Goal: Task Accomplishment & Management: Manage account settings

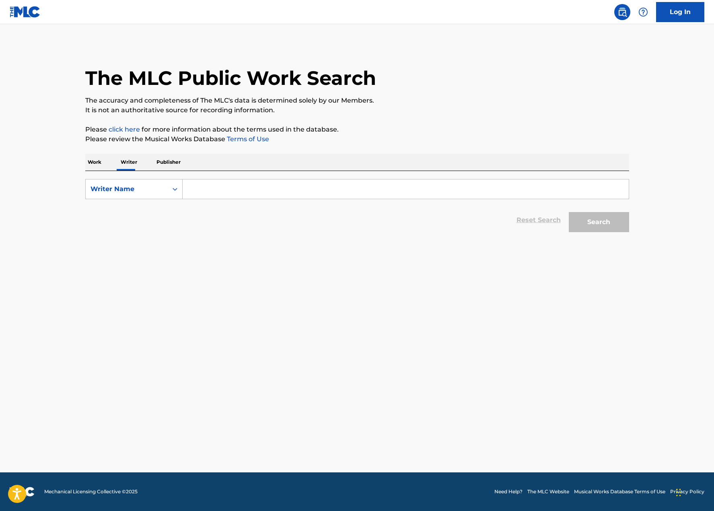
click at [157, 163] on p "Publisher" at bounding box center [168, 162] width 29 height 17
click at [127, 165] on p "Writer" at bounding box center [128, 162] width 21 height 17
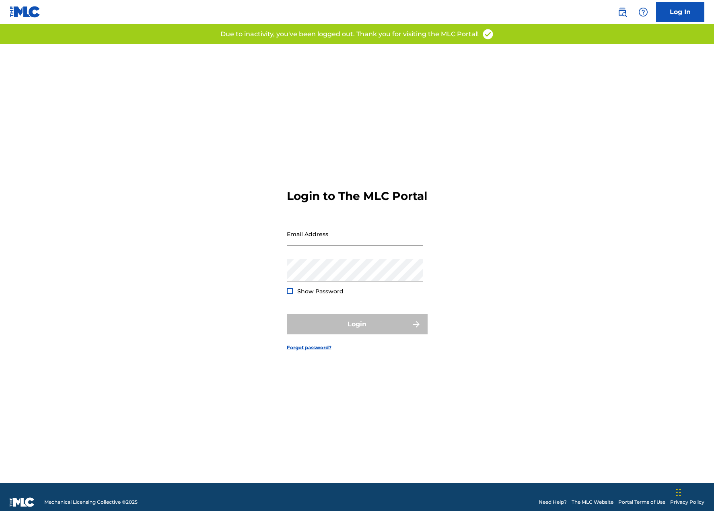
click at [354, 239] on input "Email Address" at bounding box center [355, 233] width 136 height 23
type input "[EMAIL_ADDRESS][DOMAIN_NAME]"
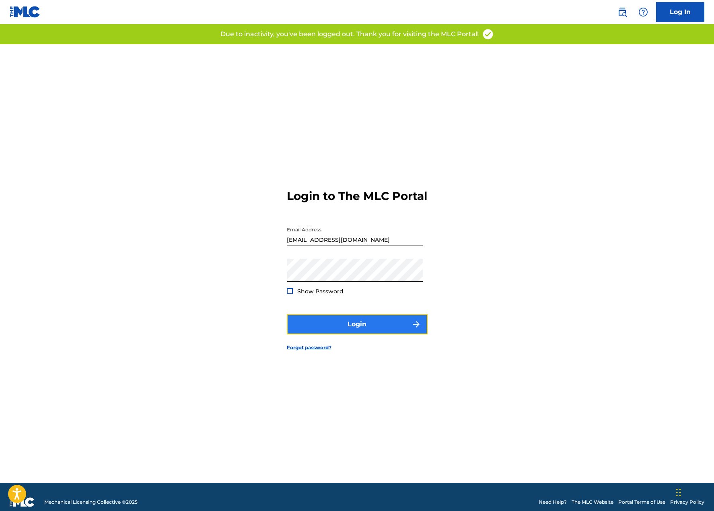
click at [338, 330] on button "Login" at bounding box center [357, 324] width 141 height 20
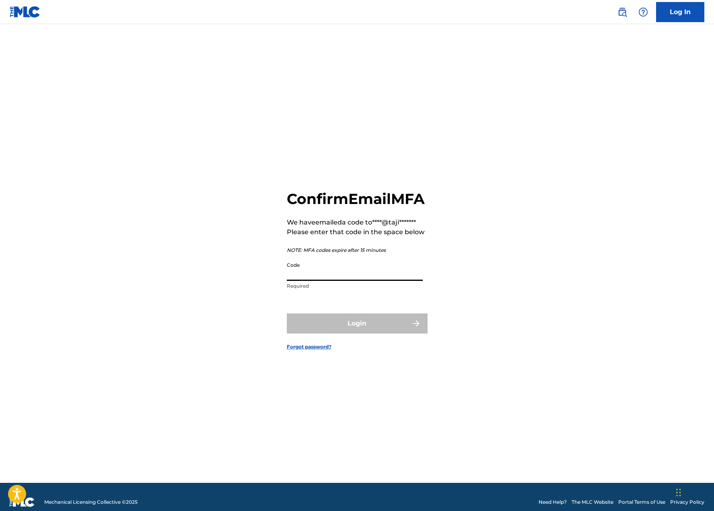
click at [301, 281] on input "Code" at bounding box center [355, 269] width 136 height 23
paste input "438199"
type input "438199"
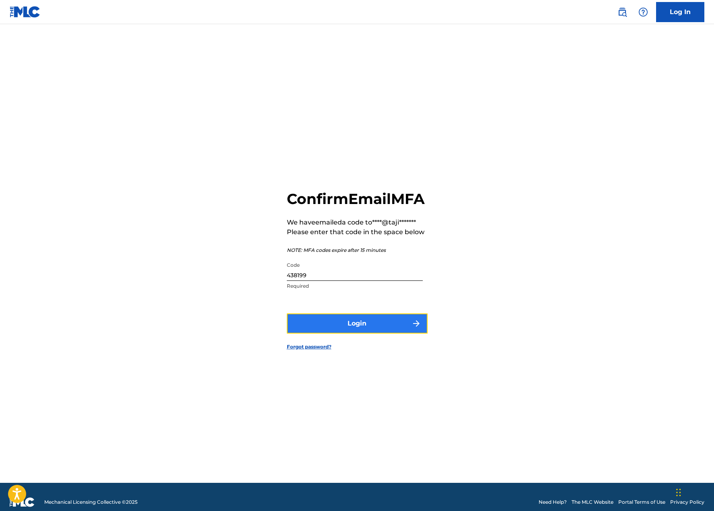
click at [348, 334] on button "Login" at bounding box center [357, 323] width 141 height 20
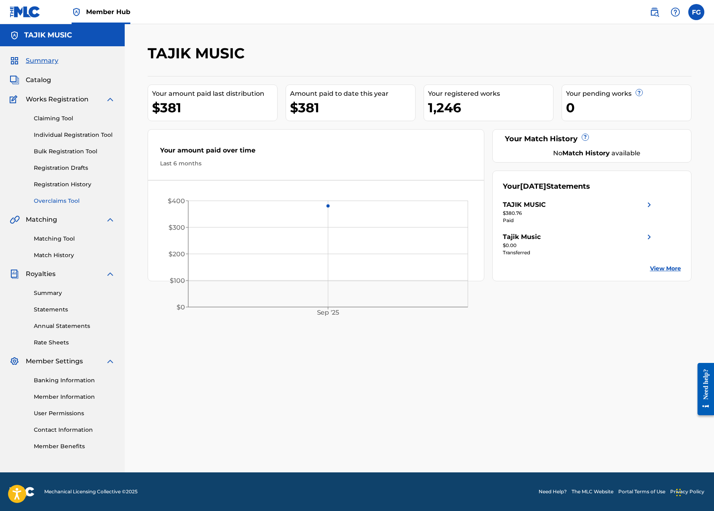
click at [63, 200] on link "Overclaims Tool" at bounding box center [74, 201] width 81 height 8
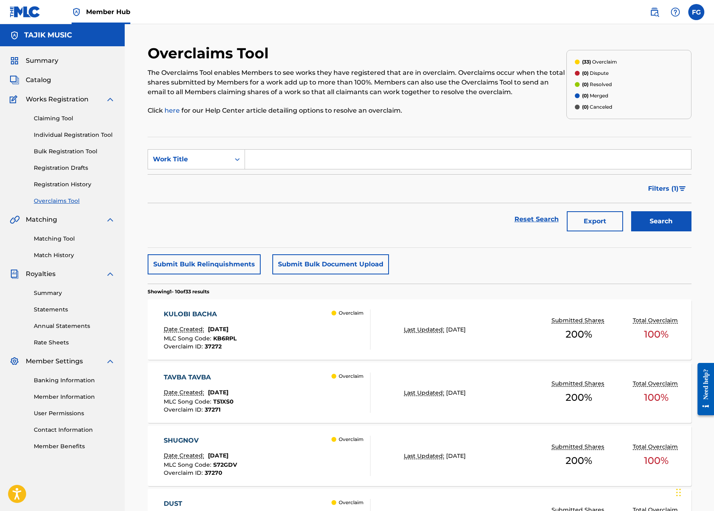
scroll to position [241, 0]
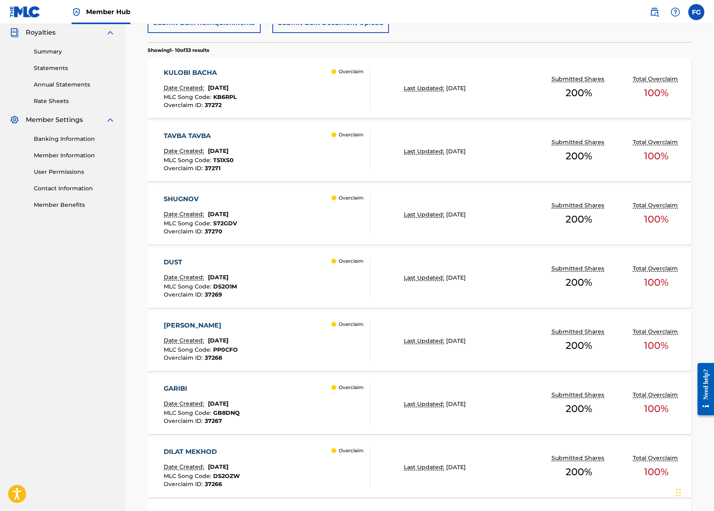
click at [183, 322] on div "POPURI" at bounding box center [201, 326] width 74 height 10
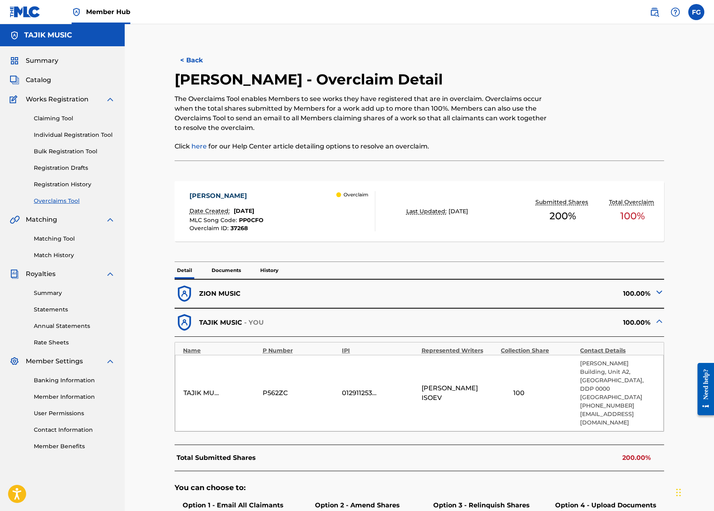
click at [659, 294] on img at bounding box center [660, 292] width 10 height 10
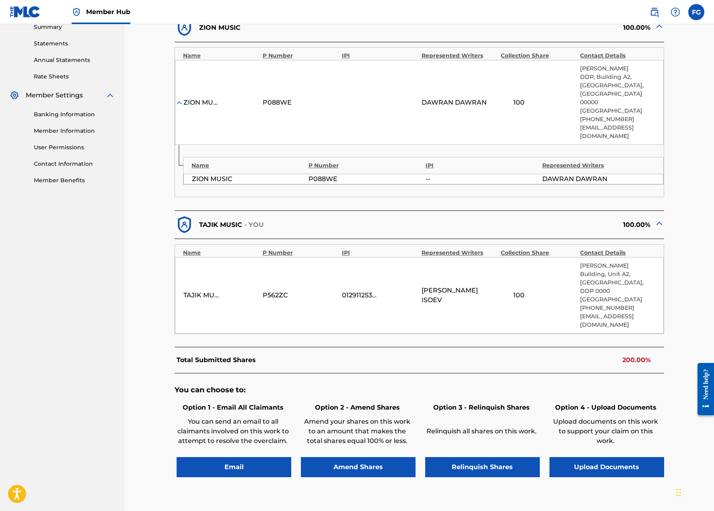
scroll to position [282, 0]
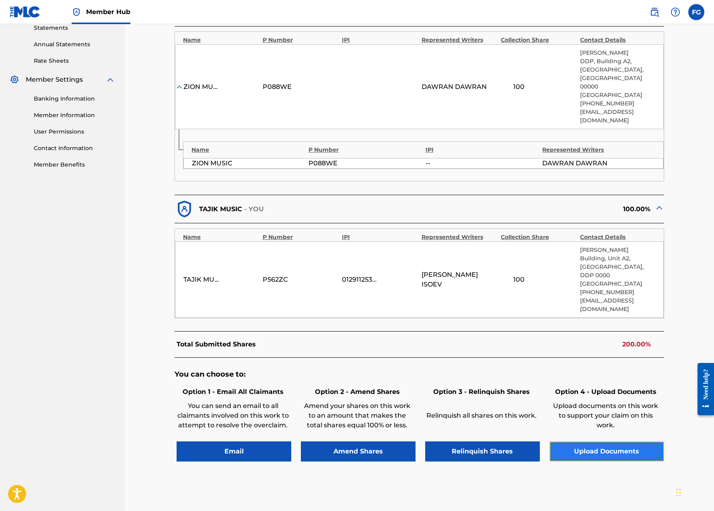
click at [563, 441] on button "Upload Documents" at bounding box center [607, 451] width 115 height 20
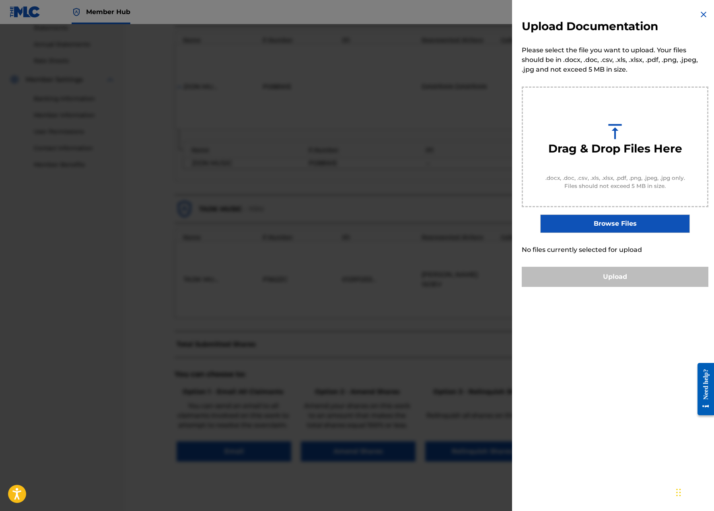
click at [698, 8] on div "Upload Documentation Please select the file you want to upload. Your files shou…" at bounding box center [615, 148] width 206 height 297
click at [699, 15] on img at bounding box center [704, 15] width 10 height 10
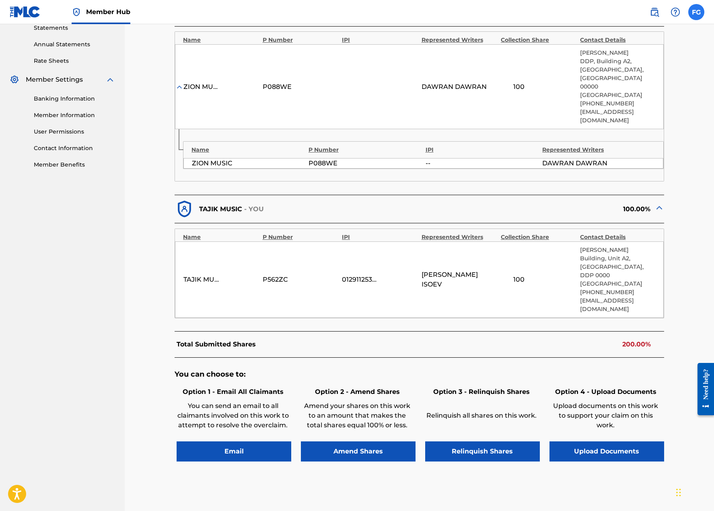
click at [698, 16] on label at bounding box center [696, 12] width 16 height 16
click at [696, 12] on input "FG Farkhod Gafurov info@tajik.music Notification Preferences Profile Log out" at bounding box center [696, 12] width 0 height 0
click at [400, 199] on div "TAJIK MUSIC - YOU" at bounding box center [297, 209] width 245 height 20
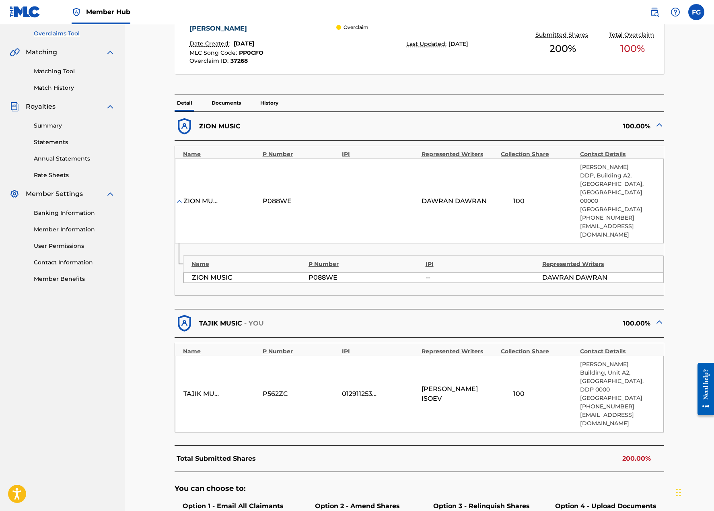
scroll to position [121, 0]
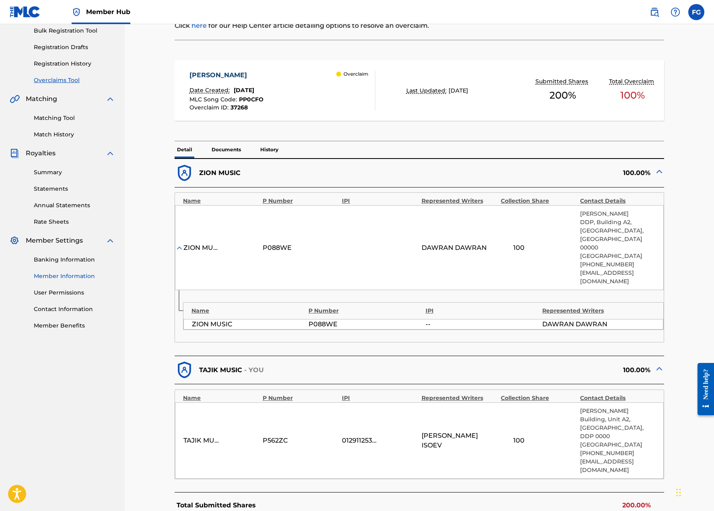
click at [85, 278] on link "Member Information" at bounding box center [74, 276] width 81 height 8
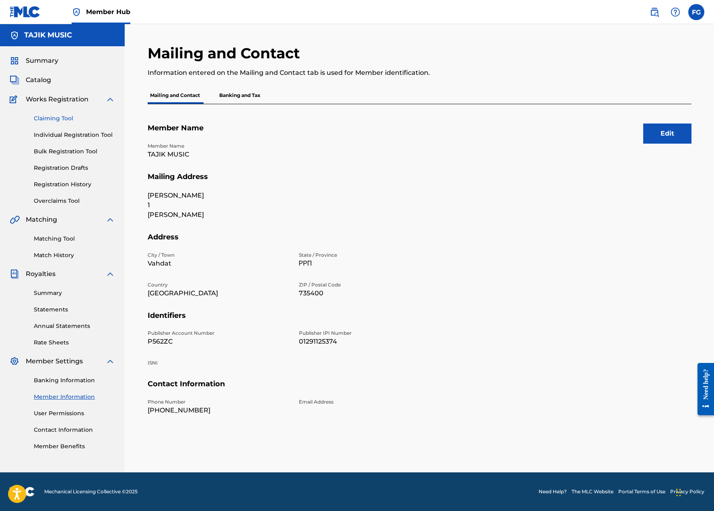
click at [41, 115] on link "Claiming Tool" at bounding box center [74, 118] width 81 height 8
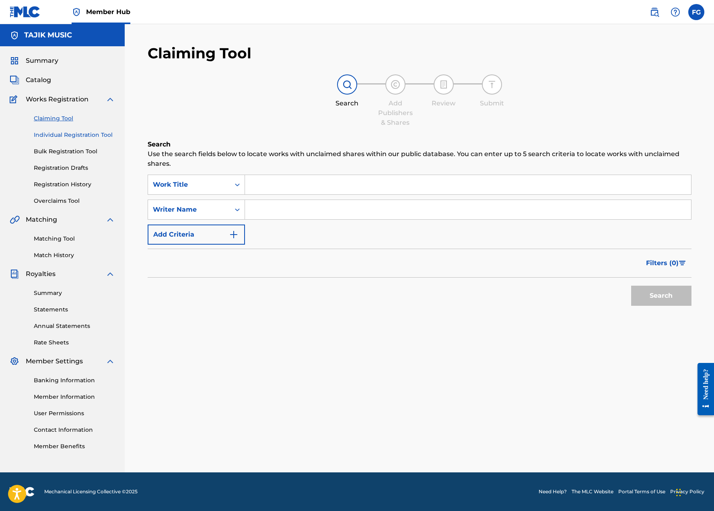
click at [68, 134] on link "Individual Registration Tool" at bounding box center [74, 135] width 81 height 8
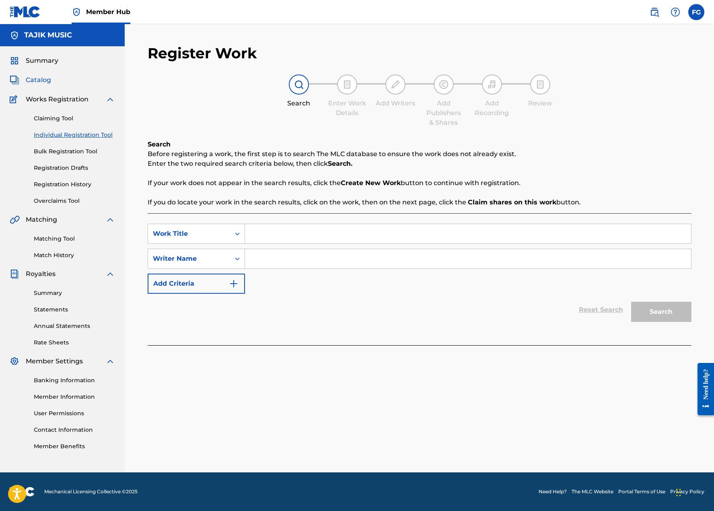
click at [26, 76] on span "Catalog" at bounding box center [38, 80] width 25 height 10
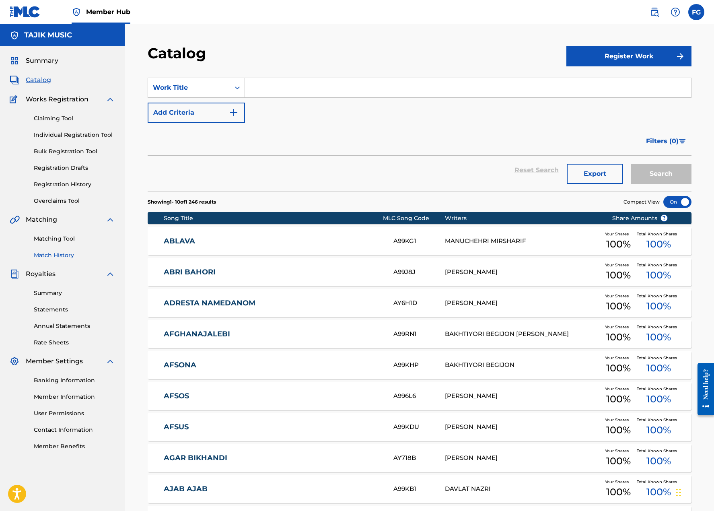
click at [46, 255] on link "Match History" at bounding box center [74, 255] width 81 height 8
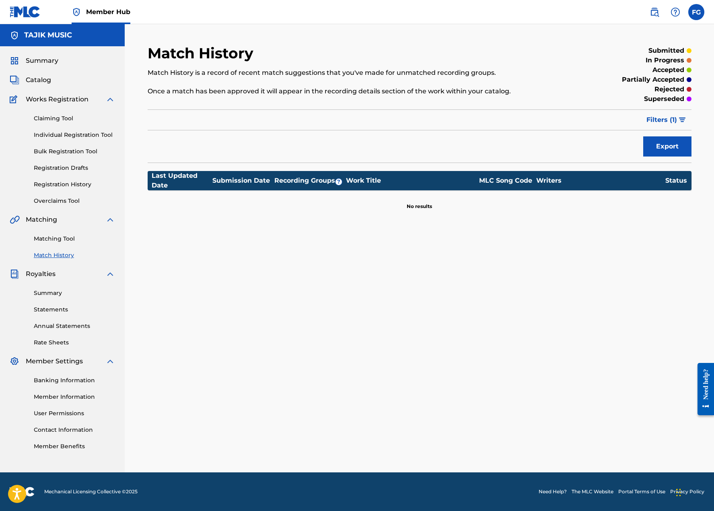
click at [231, 178] on div "Submission Date" at bounding box center [242, 181] width 60 height 10
click at [218, 123] on div "Filter Submission Status Filter submitted accepted partially accepted rejected …" at bounding box center [420, 119] width 544 height 21
click at [239, 180] on div "Submission Date" at bounding box center [242, 181] width 60 height 10
click at [313, 179] on div "Recording Groups ?" at bounding box center [309, 181] width 72 height 10
click at [364, 179] on div "Work Title" at bounding box center [410, 181] width 129 height 10
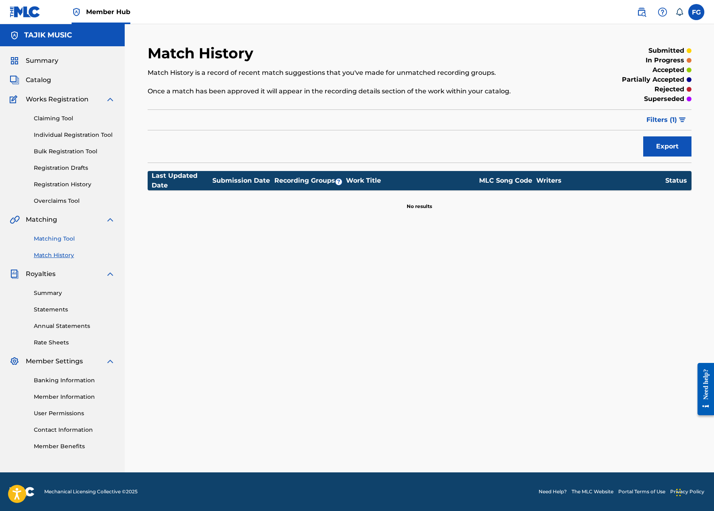
click at [55, 240] on link "Matching Tool" at bounding box center [74, 239] width 81 height 8
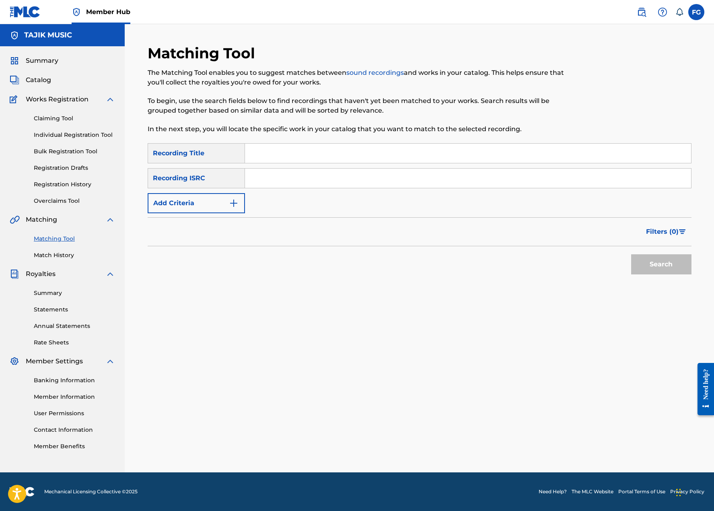
click at [54, 249] on div "Matching Tool Match History" at bounding box center [62, 242] width 105 height 35
click at [54, 254] on link "Match History" at bounding box center [74, 255] width 81 height 8
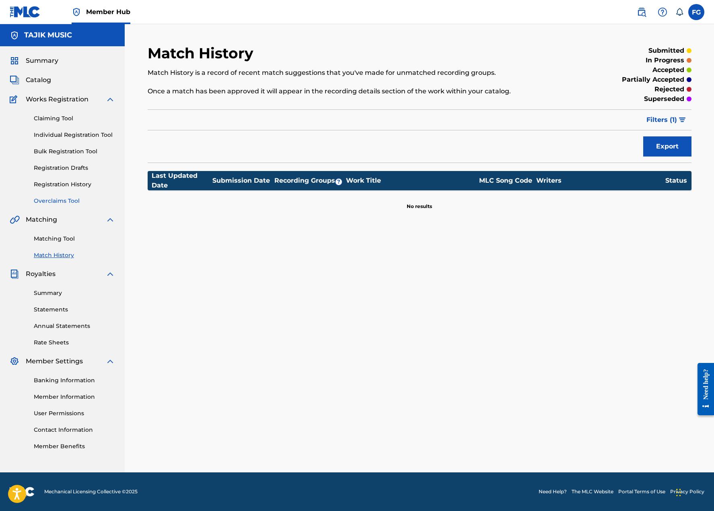
click at [62, 200] on link "Overclaims Tool" at bounding box center [74, 201] width 81 height 8
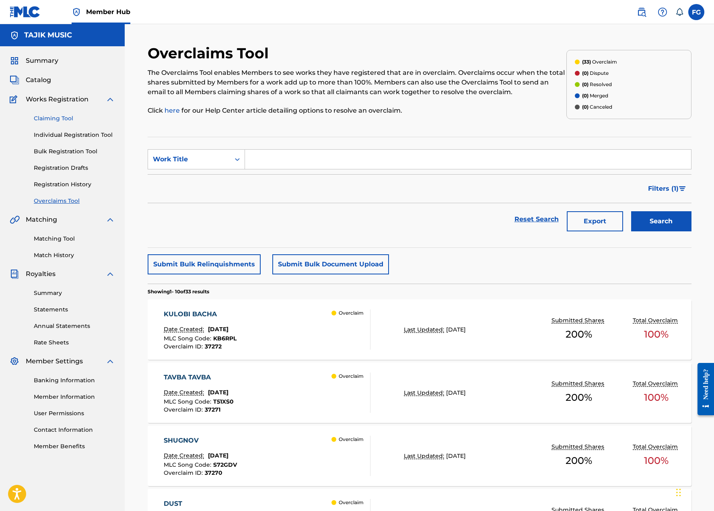
click at [54, 118] on link "Claiming Tool" at bounding box center [74, 118] width 81 height 8
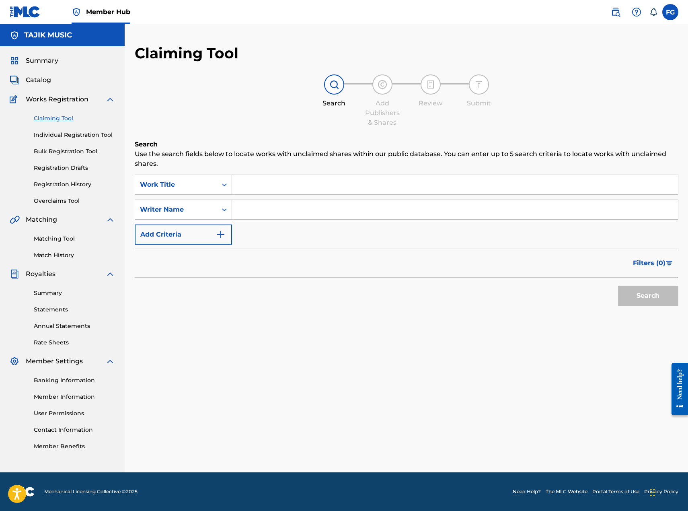
click at [249, 185] on input "Search Form" at bounding box center [455, 184] width 446 height 19
click at [256, 216] on input "Search Form" at bounding box center [455, 209] width 446 height 19
type input "mehrnogori rustam"
click at [618, 286] on button "Search" at bounding box center [648, 296] width 60 height 20
click at [38, 74] on div "Summary Catalog Works Registration Claiming Tool Individual Registration Tool B…" at bounding box center [62, 253] width 125 height 414
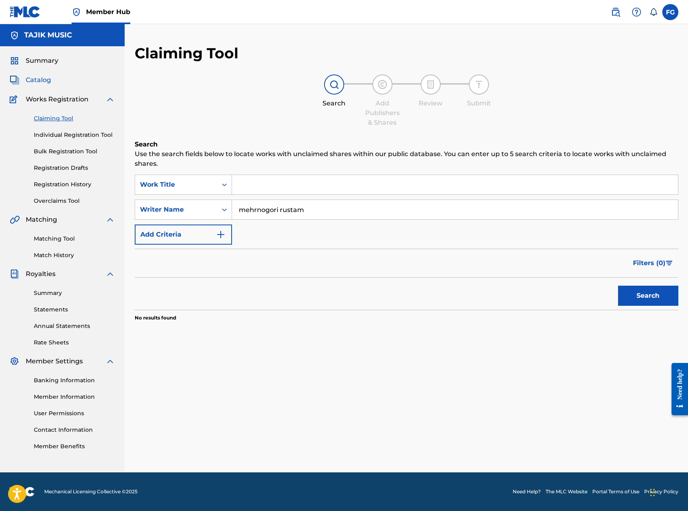
click at [39, 78] on span "Catalog" at bounding box center [38, 80] width 25 height 10
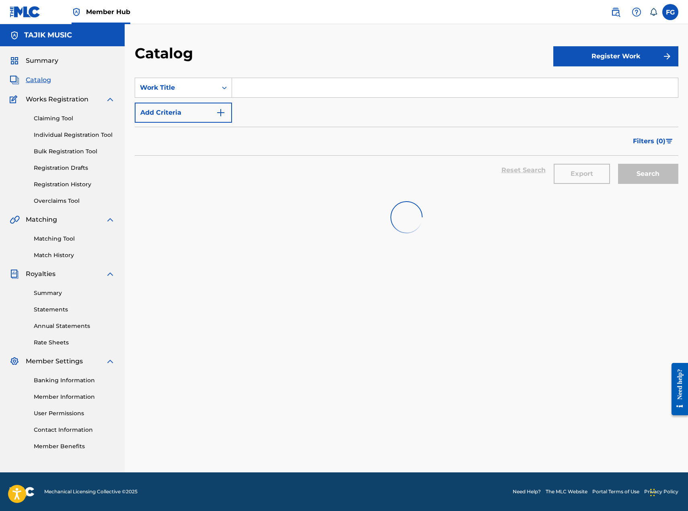
click at [286, 93] on input "Search Form" at bounding box center [455, 87] width 446 height 19
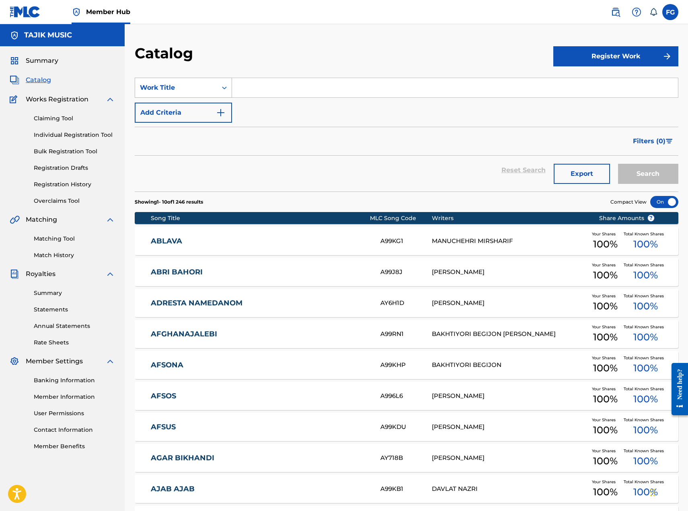
click at [185, 94] on div "Work Title" at bounding box center [176, 87] width 82 height 15
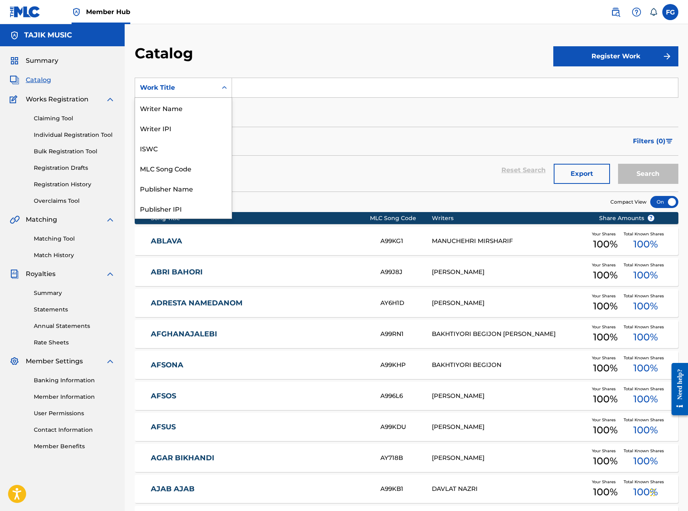
scroll to position [121, 0]
click at [183, 164] on div "Artist" at bounding box center [183, 168] width 97 height 20
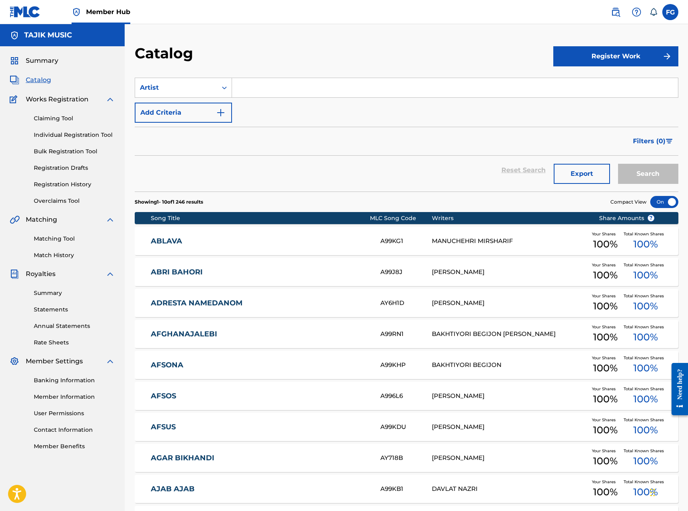
click at [265, 91] on input "Search Form" at bounding box center [455, 87] width 446 height 19
click at [618, 164] on button "Search" at bounding box center [648, 174] width 60 height 20
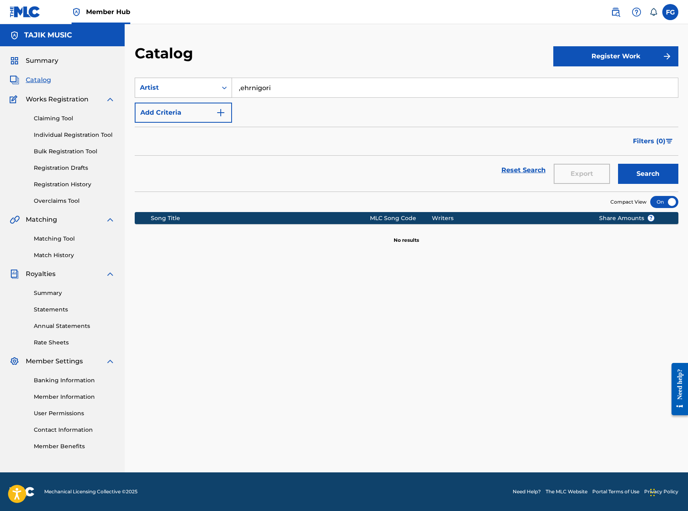
drag, startPoint x: 242, startPoint y: 93, endPoint x: 221, endPoint y: 89, distance: 21.3
click at [221, 89] on div "SearchWithCriteria08a33c76-b099-4e89-85e8-7a22cd3361a0 Artist ,ehrnigori" at bounding box center [407, 88] width 544 height 20
type input "mehrnigori"
click at [618, 164] on button "Search" at bounding box center [648, 174] width 60 height 20
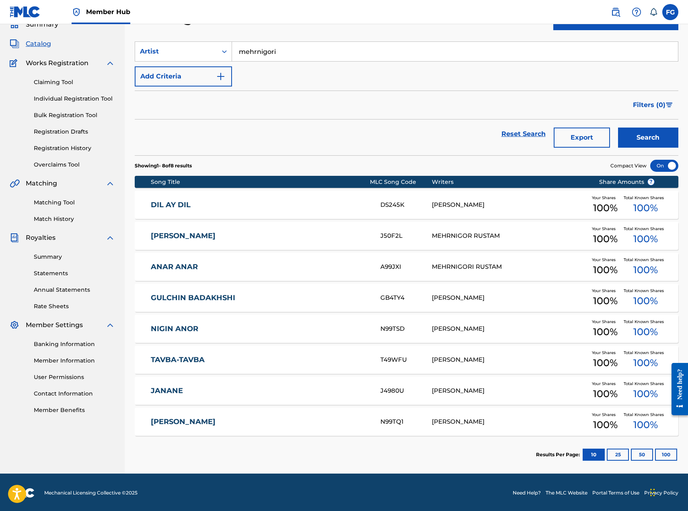
scroll to position [37, 0]
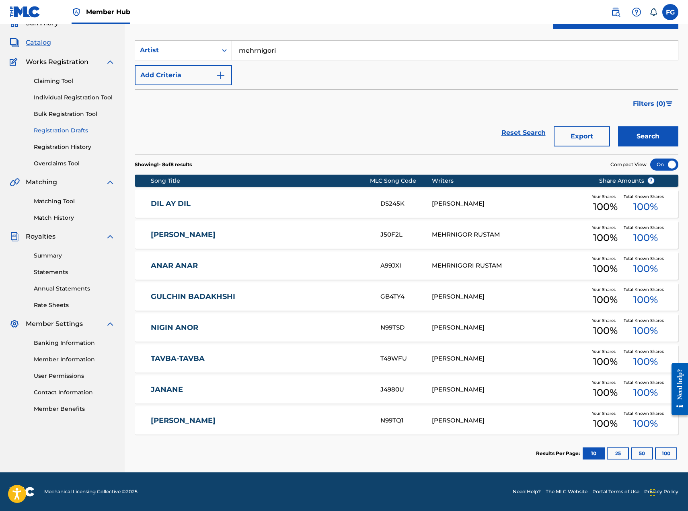
click at [64, 127] on link "Registration Drafts" at bounding box center [74, 130] width 81 height 8
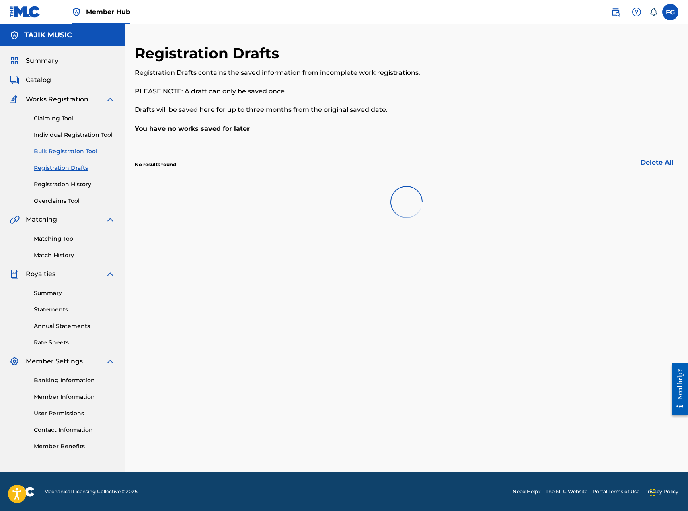
click at [68, 150] on link "Bulk Registration Tool" at bounding box center [74, 151] width 81 height 8
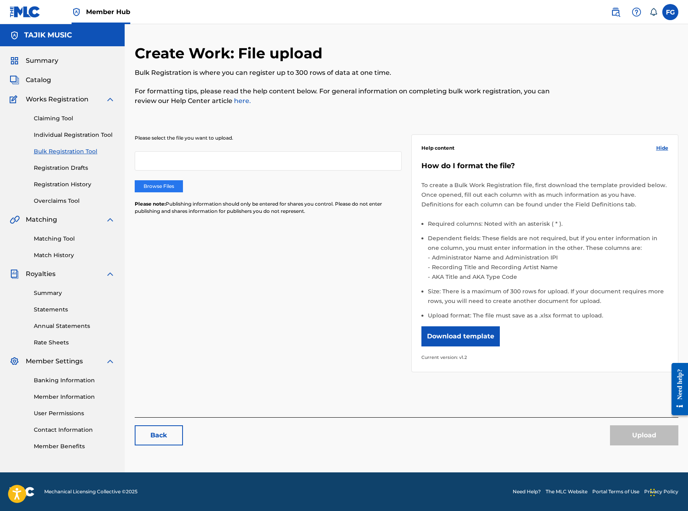
click at [161, 183] on label "Browse Files" at bounding box center [159, 186] width 48 height 12
click at [0, 0] on input "Browse Files" at bounding box center [0, 0] width 0 height 0
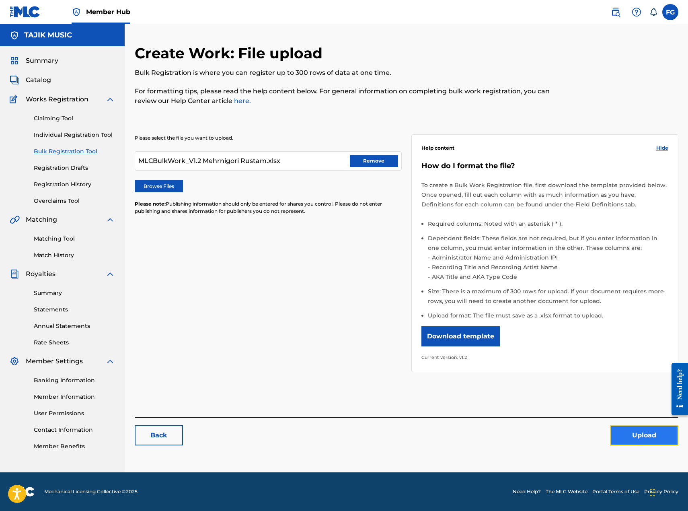
click at [647, 436] on button "Upload" at bounding box center [644, 435] width 68 height 20
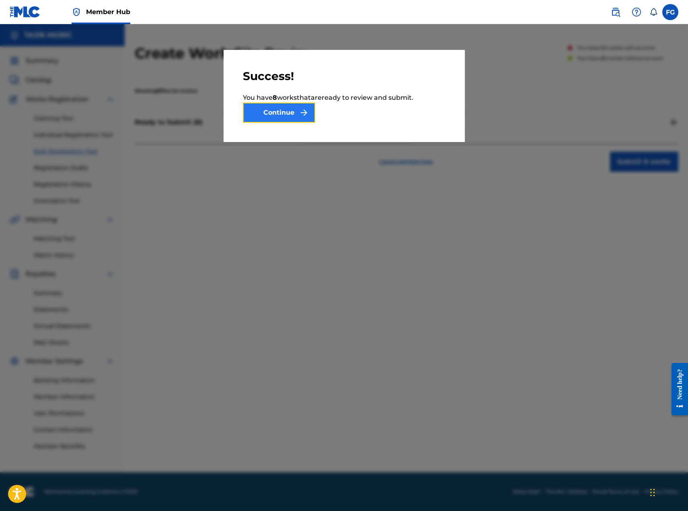
click at [283, 113] on button "Continue" at bounding box center [279, 113] width 72 height 20
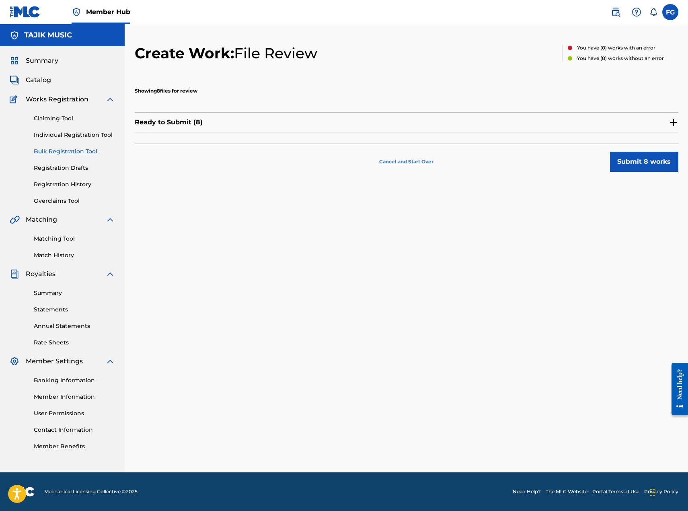
click at [402, 164] on p "Cancel and Start Over" at bounding box center [406, 161] width 54 height 7
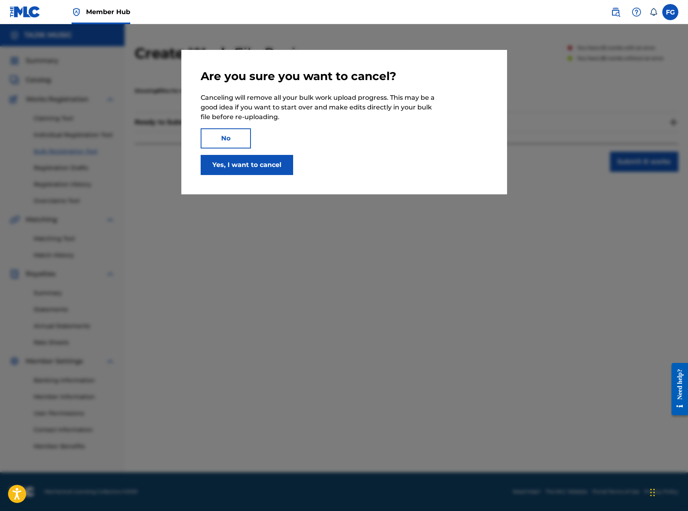
click at [539, 190] on div at bounding box center [344, 279] width 688 height 511
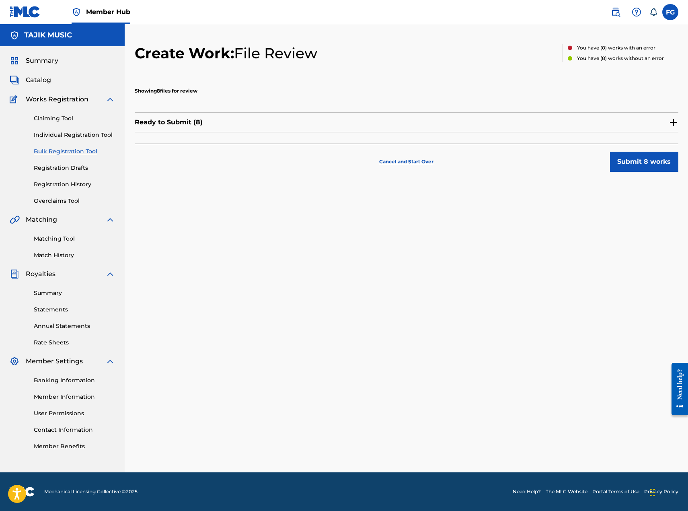
click at [173, 119] on p "Ready to Submit ( 8 )" at bounding box center [169, 122] width 68 height 10
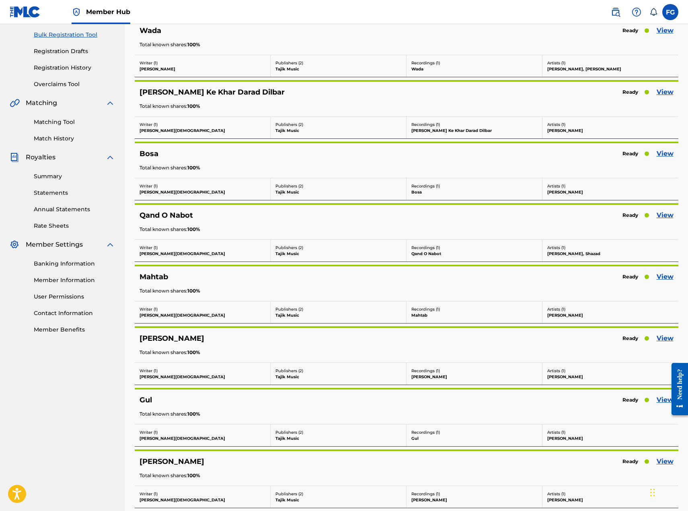
scroll to position [200, 0]
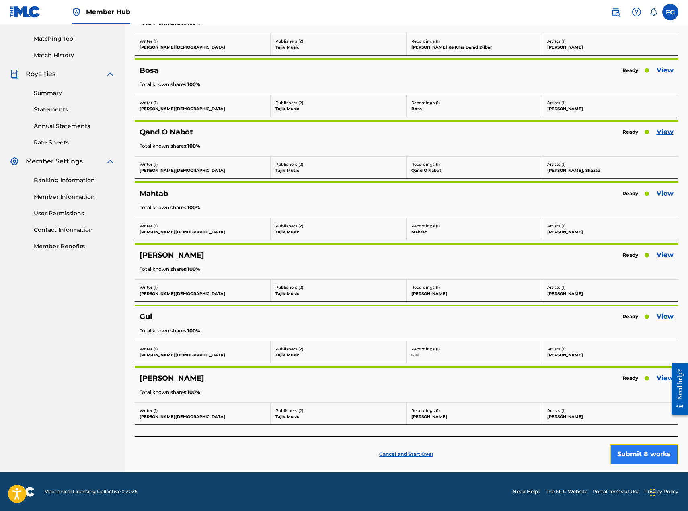
click at [649, 455] on button "Submit 8 works" at bounding box center [644, 454] width 68 height 20
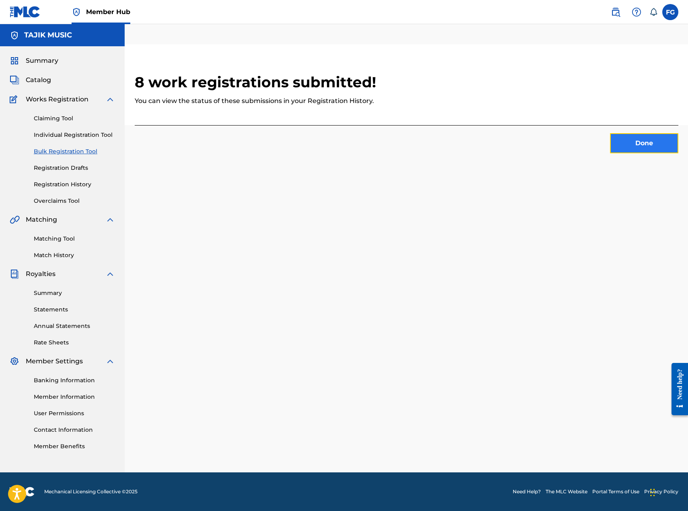
click at [653, 149] on button "Done" at bounding box center [644, 143] width 68 height 20
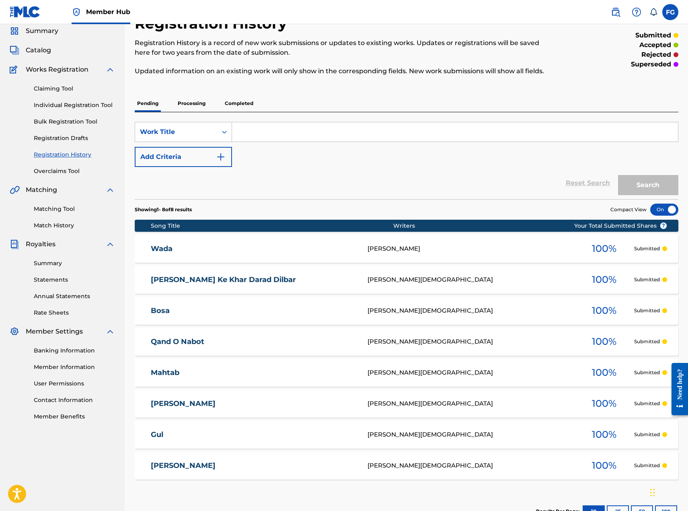
scroll to position [88, 0]
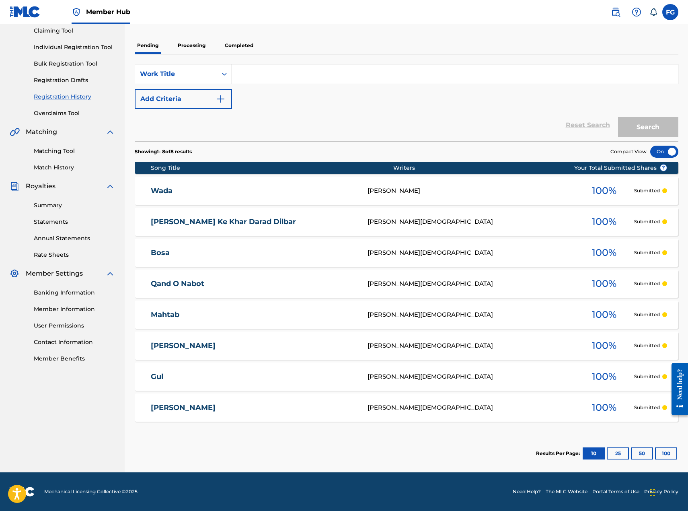
click at [200, 41] on p "Processing" at bounding box center [191, 45] width 33 height 17
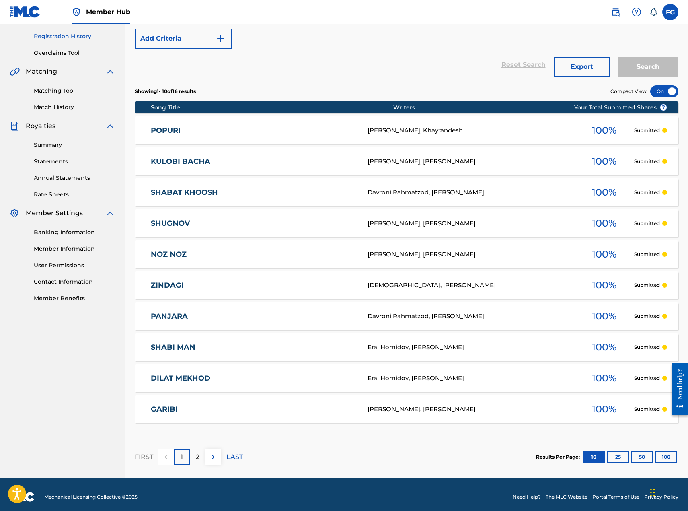
scroll to position [153, 0]
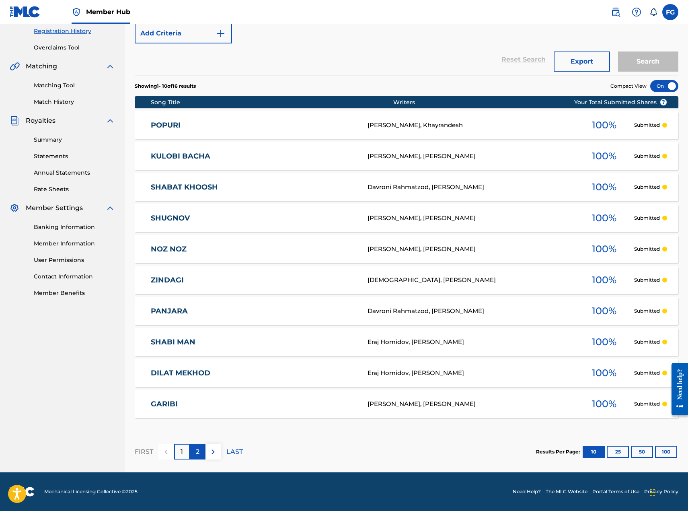
click at [190, 447] on div "2" at bounding box center [198, 452] width 16 height 16
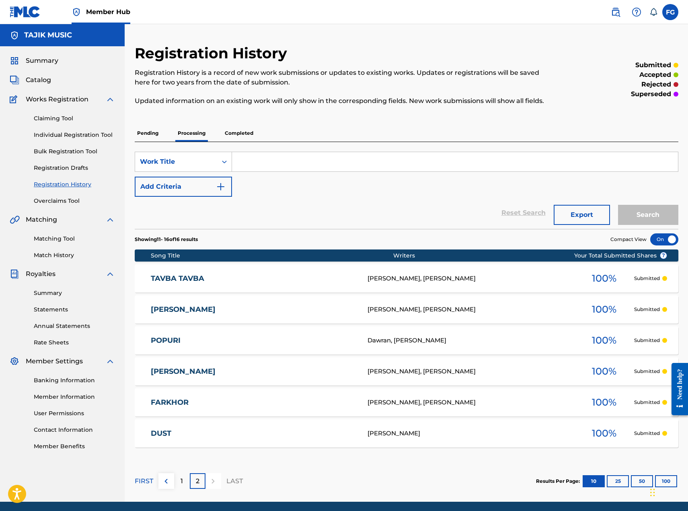
click at [232, 131] on p "Completed" at bounding box center [238, 133] width 33 height 17
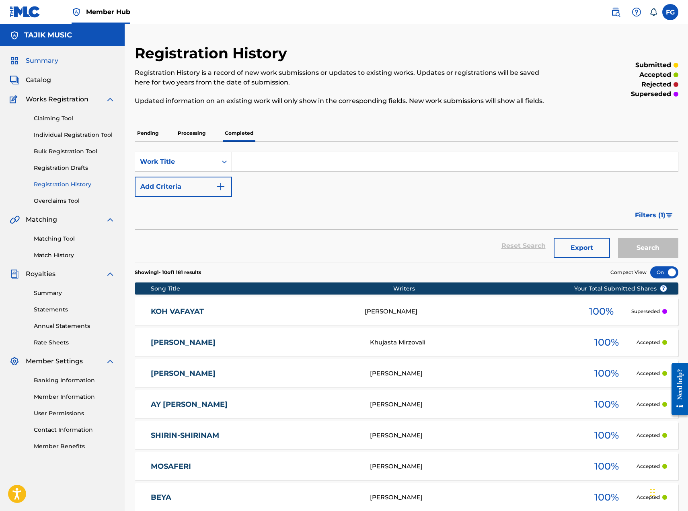
click at [32, 62] on span "Summary" at bounding box center [42, 61] width 33 height 10
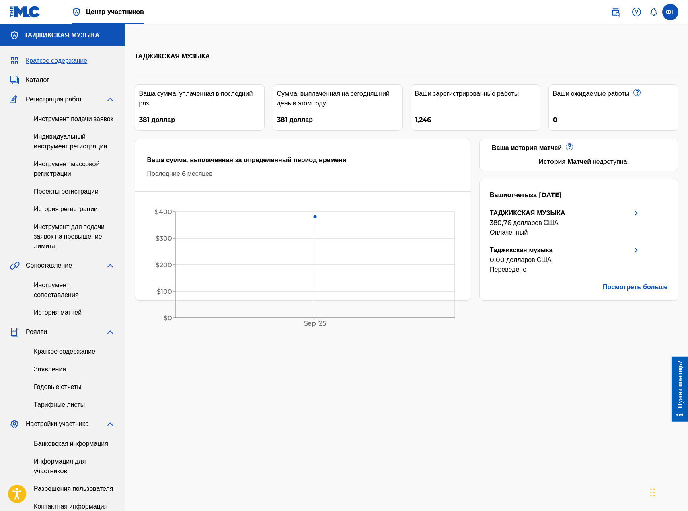
click at [603, 283] on font "Посмотреть больше" at bounding box center [635, 287] width 65 height 8
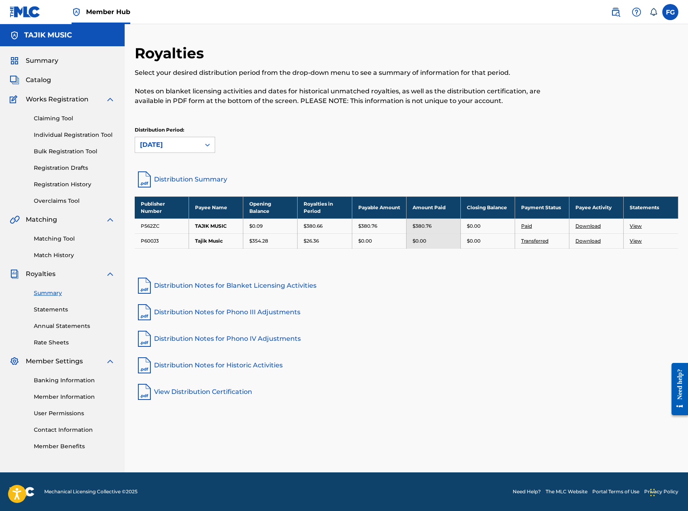
click at [391, 307] on link "Distribution Notes for Phono III Adjustments" at bounding box center [407, 312] width 544 height 19
drag, startPoint x: 416, startPoint y: 321, endPoint x: 369, endPoint y: 404, distance: 95.5
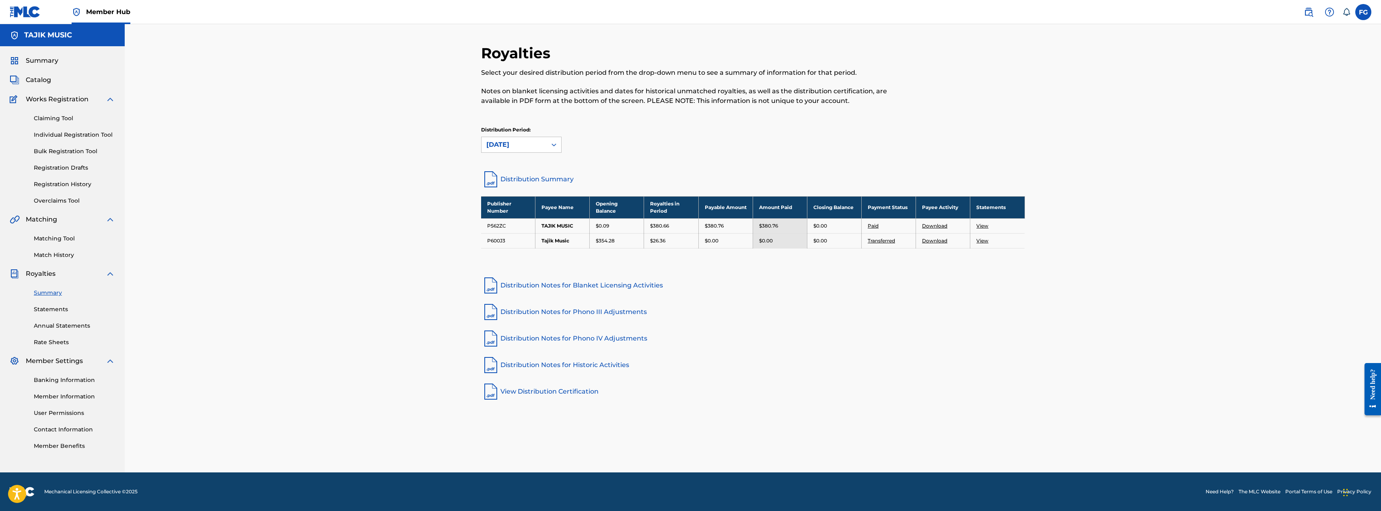
click at [313, 204] on div "Royalties Select your desired distribution period from the drop-down menu to se…" at bounding box center [753, 248] width 1257 height 449
click at [56, 309] on link "Statements" at bounding box center [74, 309] width 81 height 8
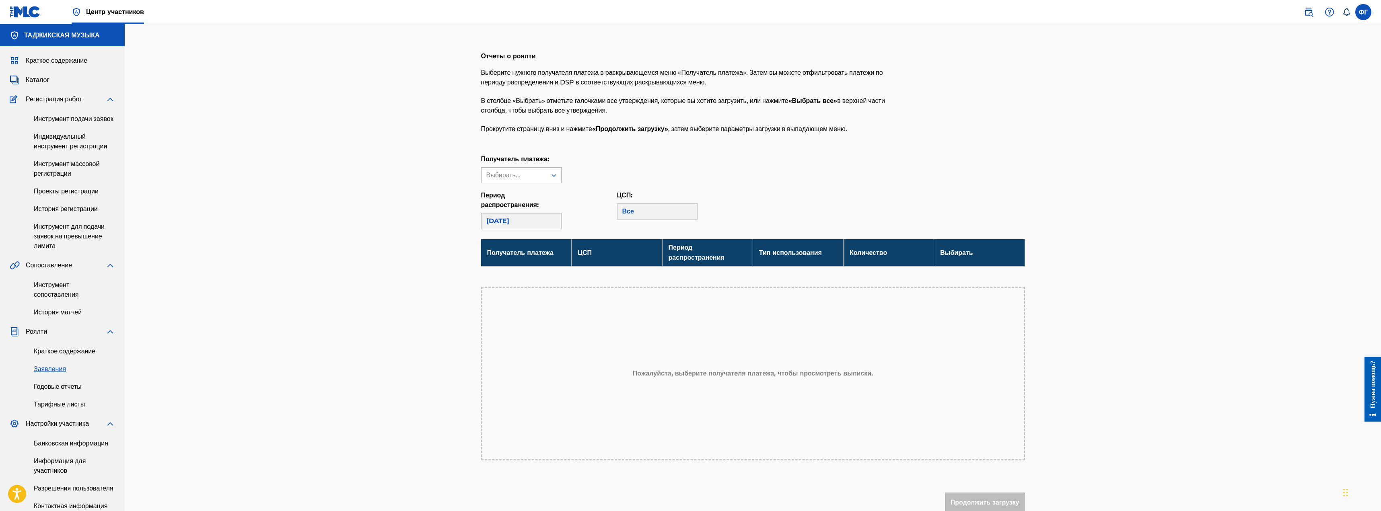
click at [521, 179] on font "Выбирать..." at bounding box center [503, 175] width 34 height 8
click at [517, 229] on div "Таджикская музыка" at bounding box center [522, 223] width 80 height 20
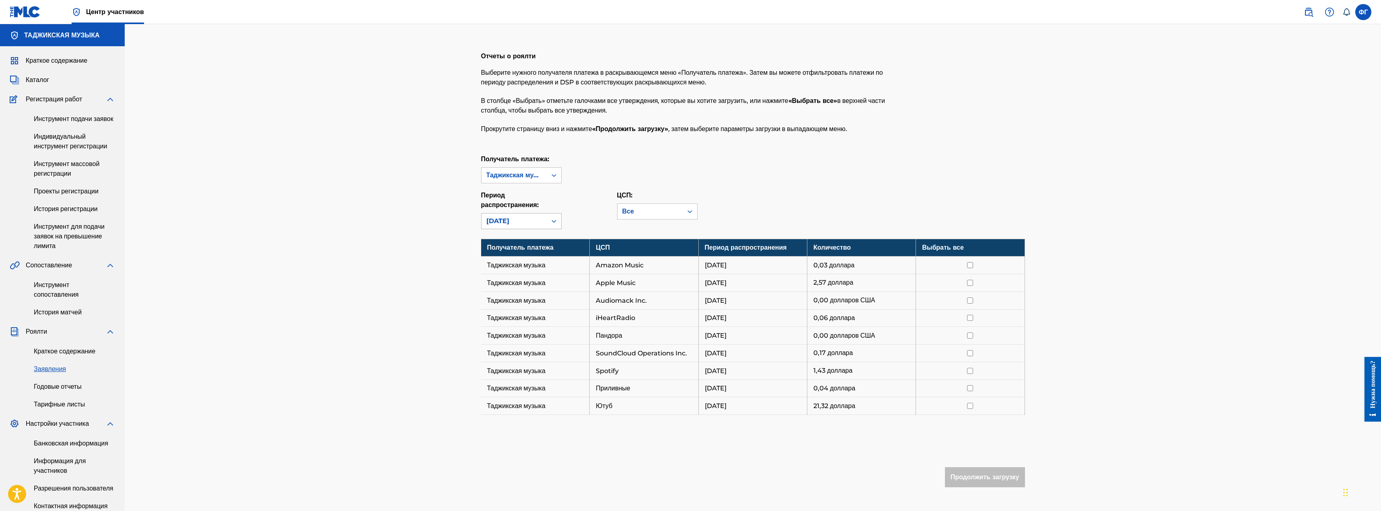
click at [509, 225] on font "Сентябрь 2025 г." at bounding box center [497, 221] width 23 height 8
click at [508, 264] on font "Август 2025 г." at bounding box center [497, 261] width 22 height 8
drag, startPoint x: 616, startPoint y: 220, endPoint x: 641, endPoint y: 219, distance: 25.8
click at [620, 219] on div "Период распространения: выбран вариант август 2025 г. Август 2025 г. ЦСП: Все" at bounding box center [753, 210] width 544 height 39
click at [642, 216] on div "Все" at bounding box center [650, 212] width 56 height 10
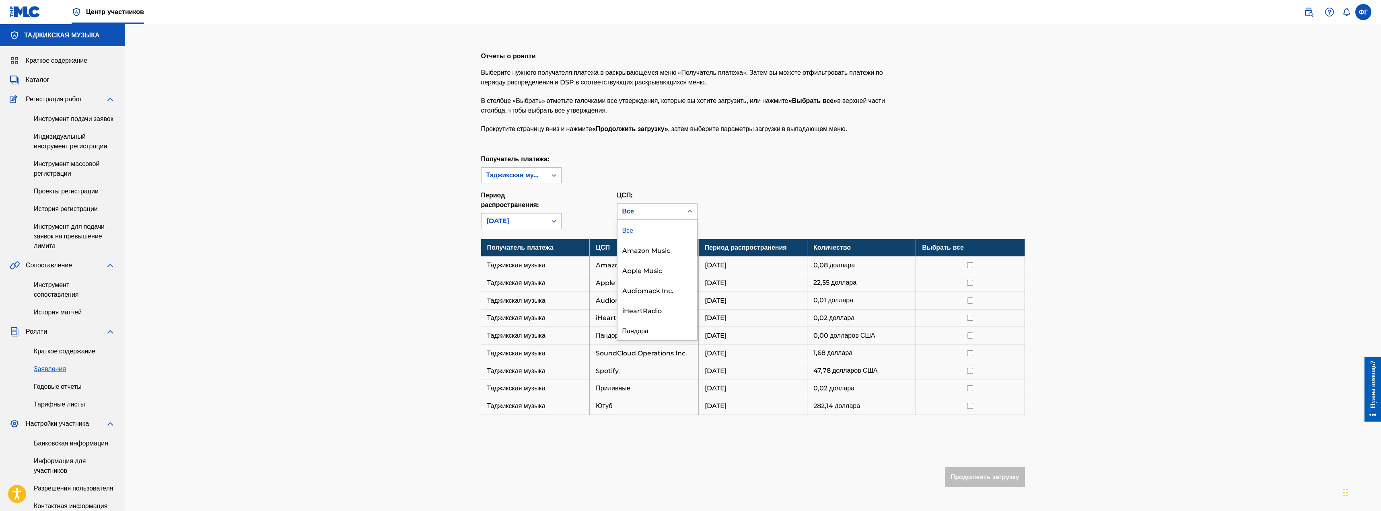
click at [642, 216] on div "Все" at bounding box center [650, 212] width 56 height 10
click at [77, 391] on font "Годовые отчеты" at bounding box center [58, 387] width 48 height 8
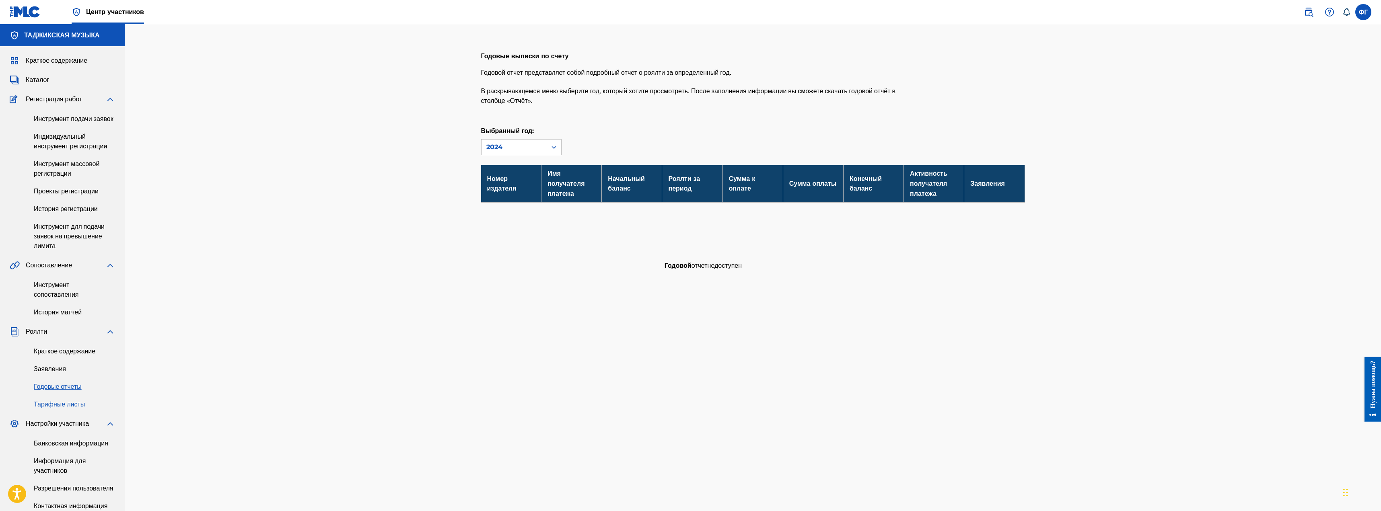
click at [69, 408] on font "Тарифные листы" at bounding box center [59, 405] width 51 height 8
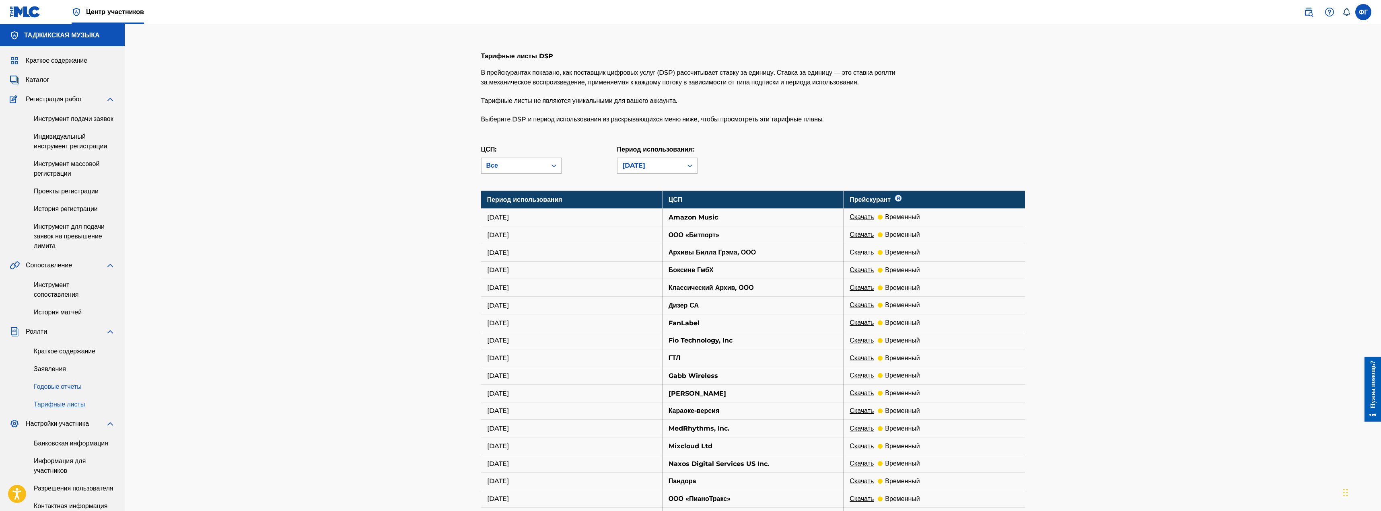
click at [50, 391] on font "Годовые отчеты" at bounding box center [58, 387] width 48 height 8
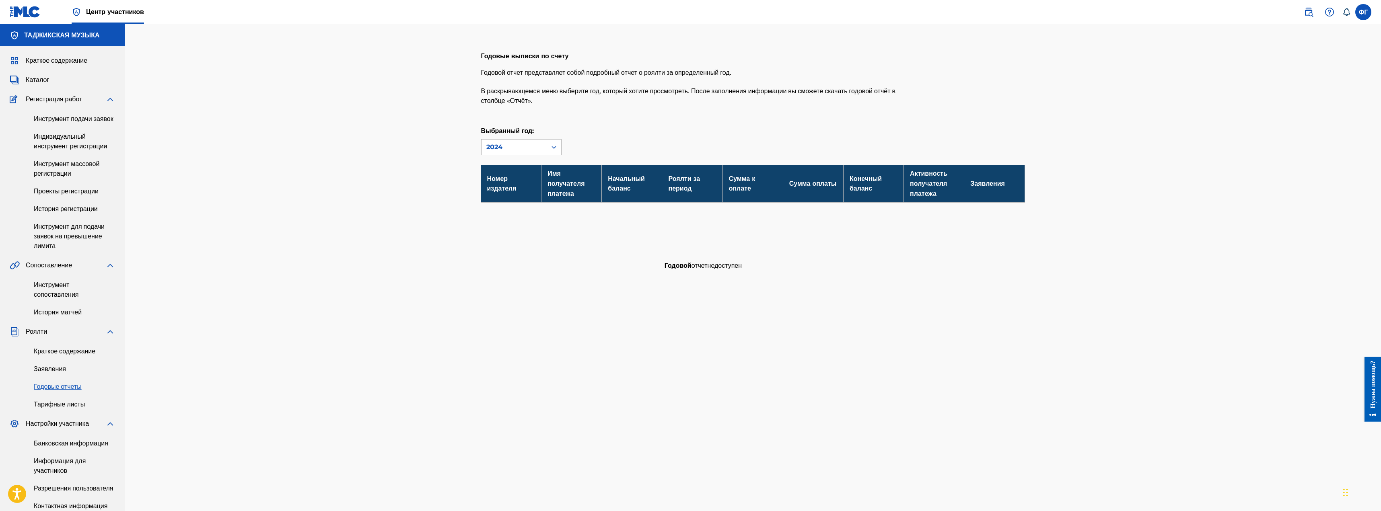
click at [524, 154] on div "2024" at bounding box center [514, 147] width 65 height 15
click at [528, 150] on div "2024" at bounding box center [514, 147] width 56 height 10
click at [50, 299] on font "Инструмент сопоставления" at bounding box center [56, 289] width 45 height 17
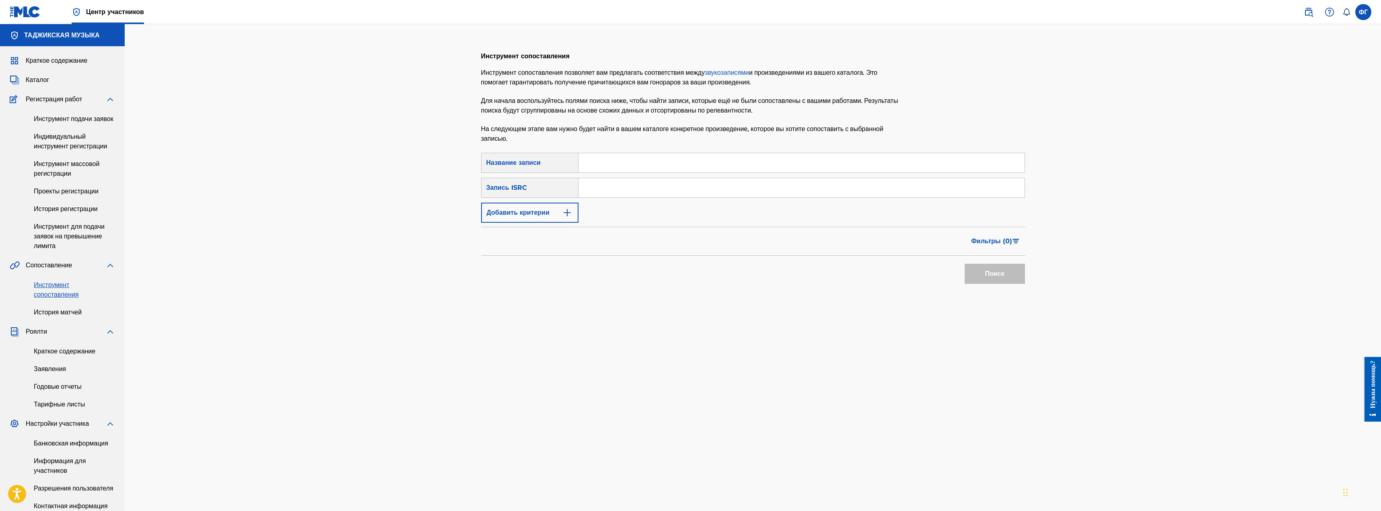
click at [714, 71] on font "звукозаписями" at bounding box center [727, 73] width 44 height 8
